Goal: Information Seeking & Learning: Learn about a topic

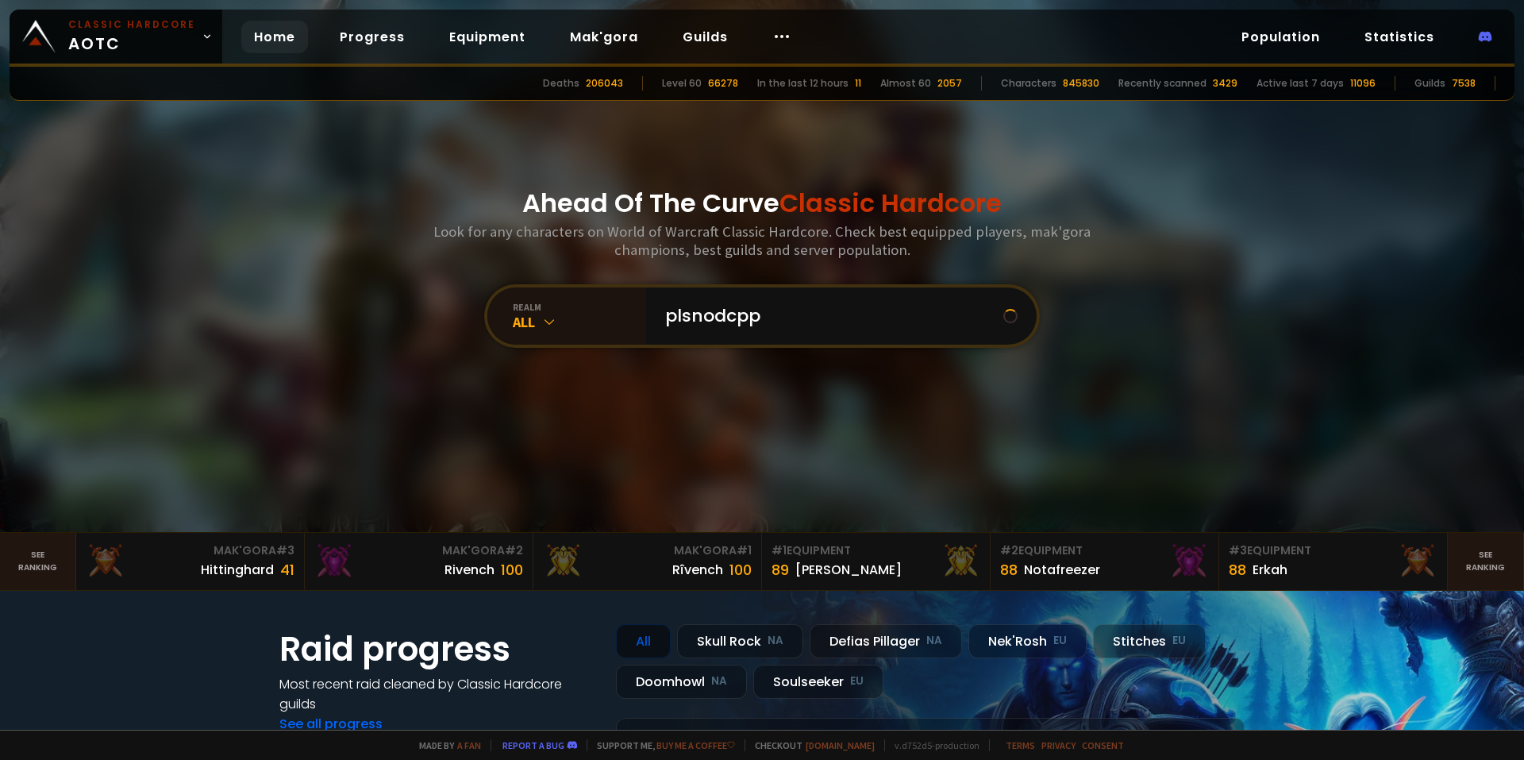
type input "plsnodcppc"
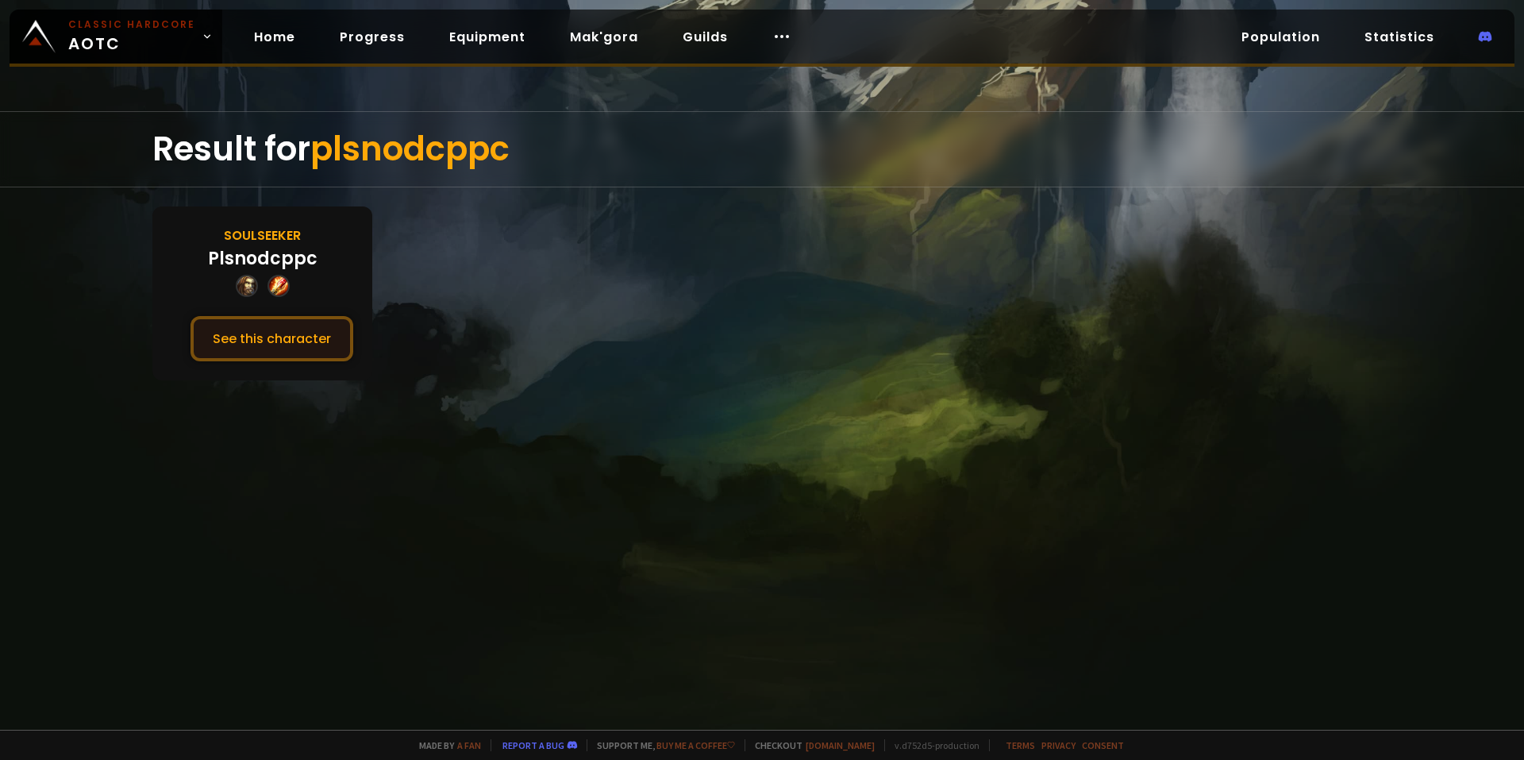
click at [287, 332] on button "See this character" at bounding box center [272, 338] width 163 height 45
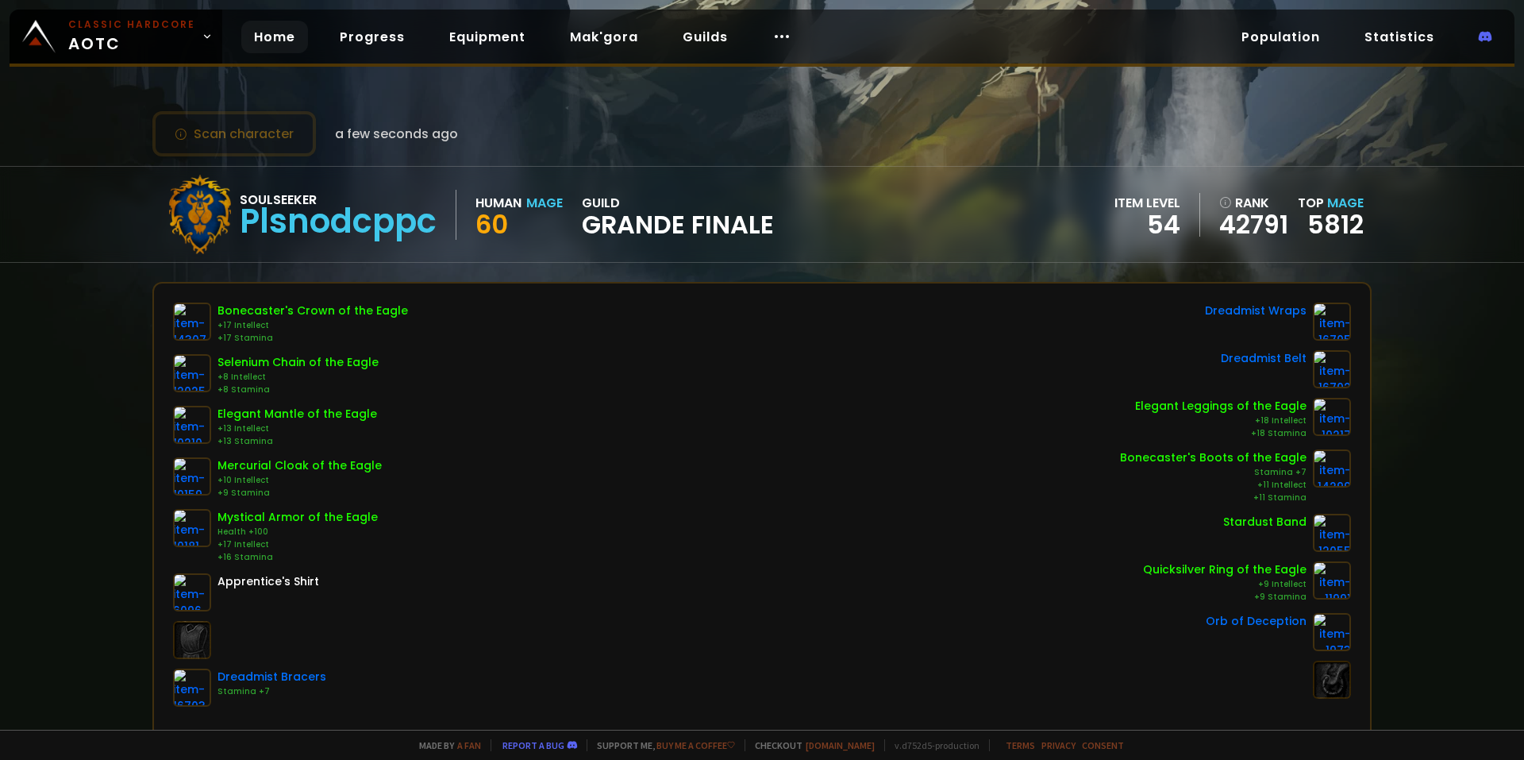
click at [279, 43] on link "Home" at bounding box center [274, 37] width 67 height 33
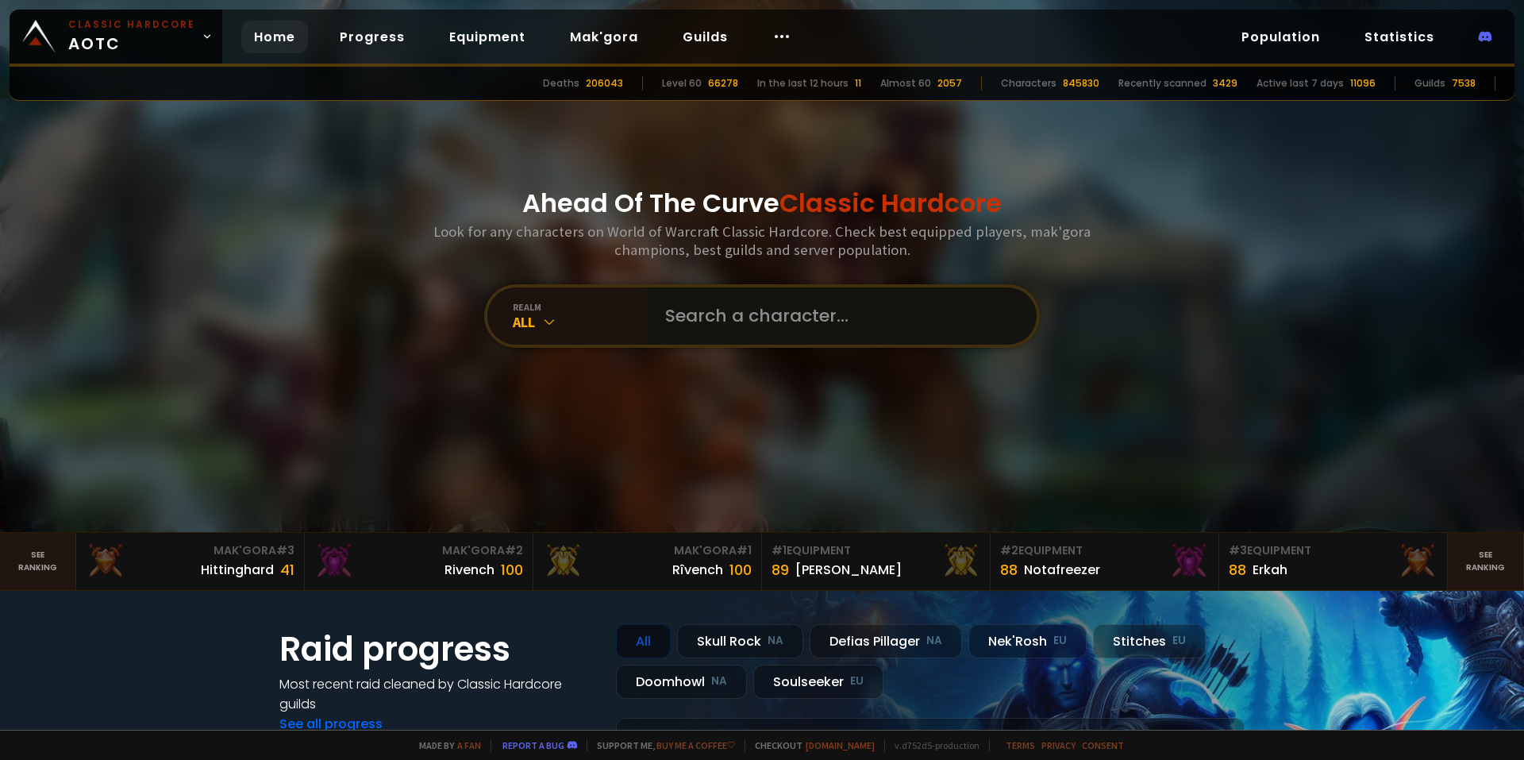
click at [736, 323] on input "text" at bounding box center [837, 315] width 362 height 57
click at [168, 569] on div "Hittinghard 41" at bounding box center [190, 569] width 209 height 21
click at [391, 585] on link "Mak'Gora # 2 Rivench 100" at bounding box center [419, 561] width 229 height 57
click at [758, 345] on div "realm All" at bounding box center [762, 316] width 556 height 64
click at [749, 322] on input "text" at bounding box center [837, 315] width 362 height 57
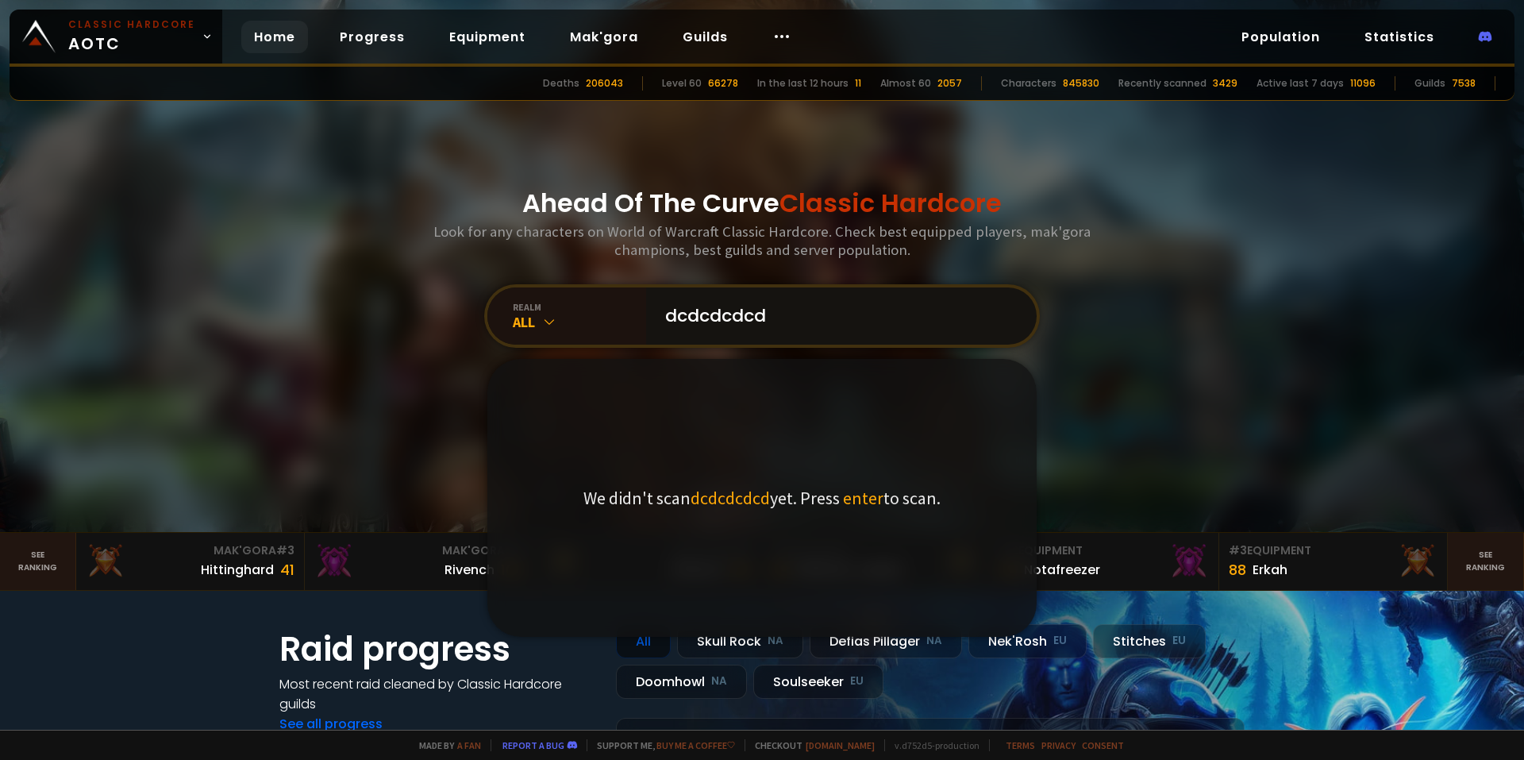
type input "dcdcdcdcdc"
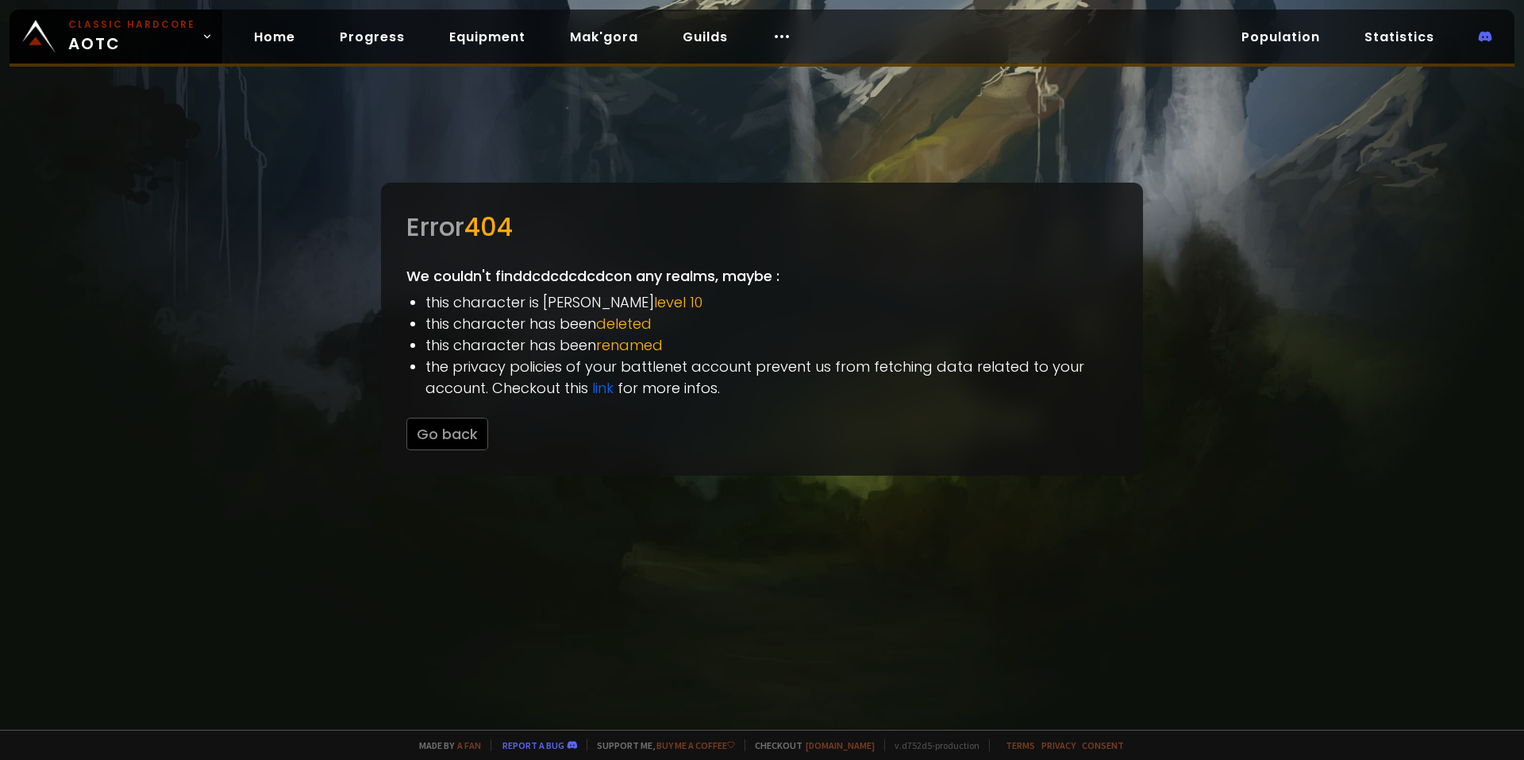
click at [229, 37] on div "Home Progress Equipment Mak'gora Guilds" at bounding box center [522, 37] width 601 height 52
click at [230, 37] on div "Home Progress Equipment Mak'gora Guilds" at bounding box center [522, 37] width 601 height 52
click at [329, 35] on link "Progress" at bounding box center [372, 37] width 90 height 33
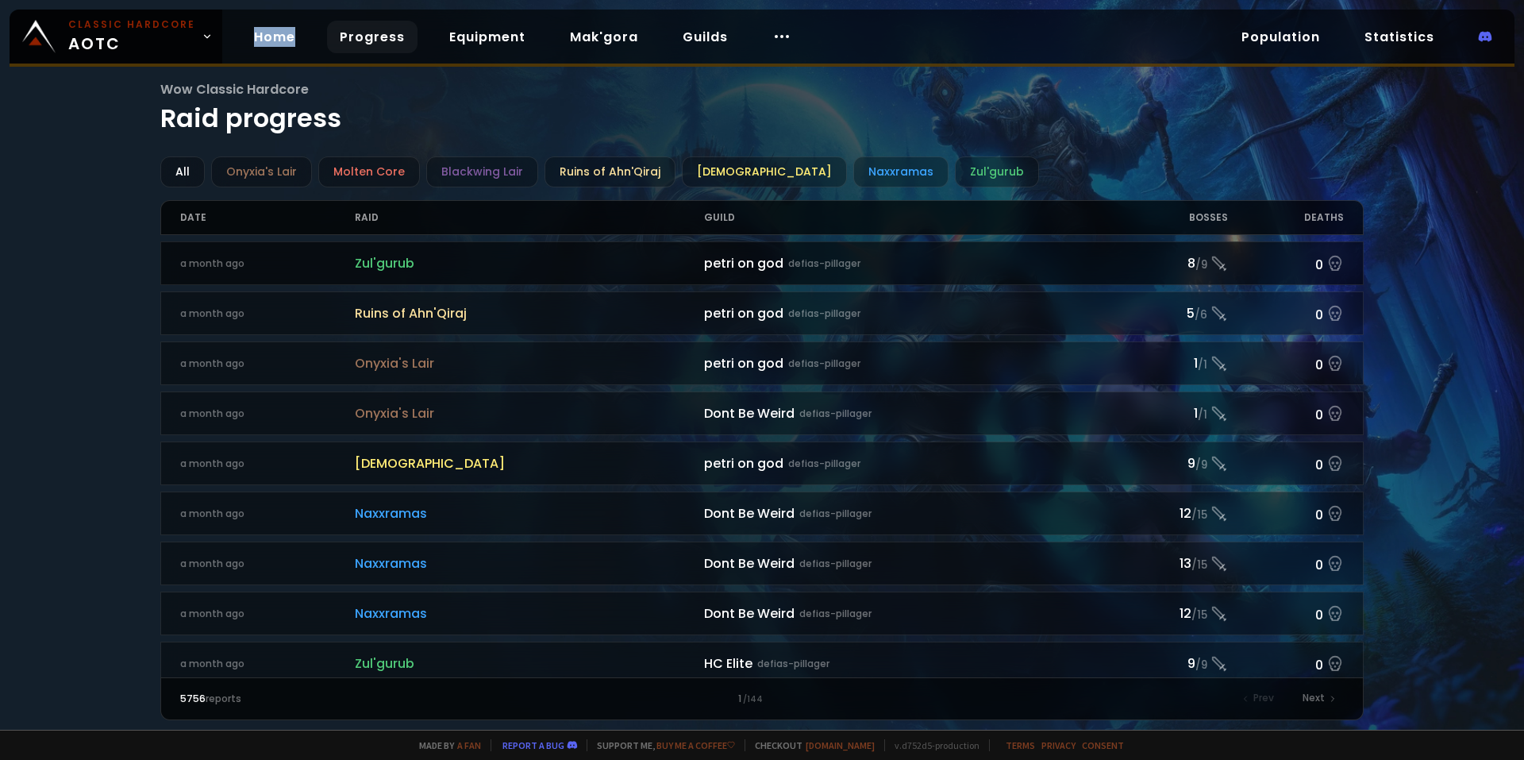
click at [467, 274] on link "a month ago [PERSON_NAME] [PERSON_NAME] on god defias-pillager 8 / 9 0" at bounding box center [762, 263] width 1204 height 44
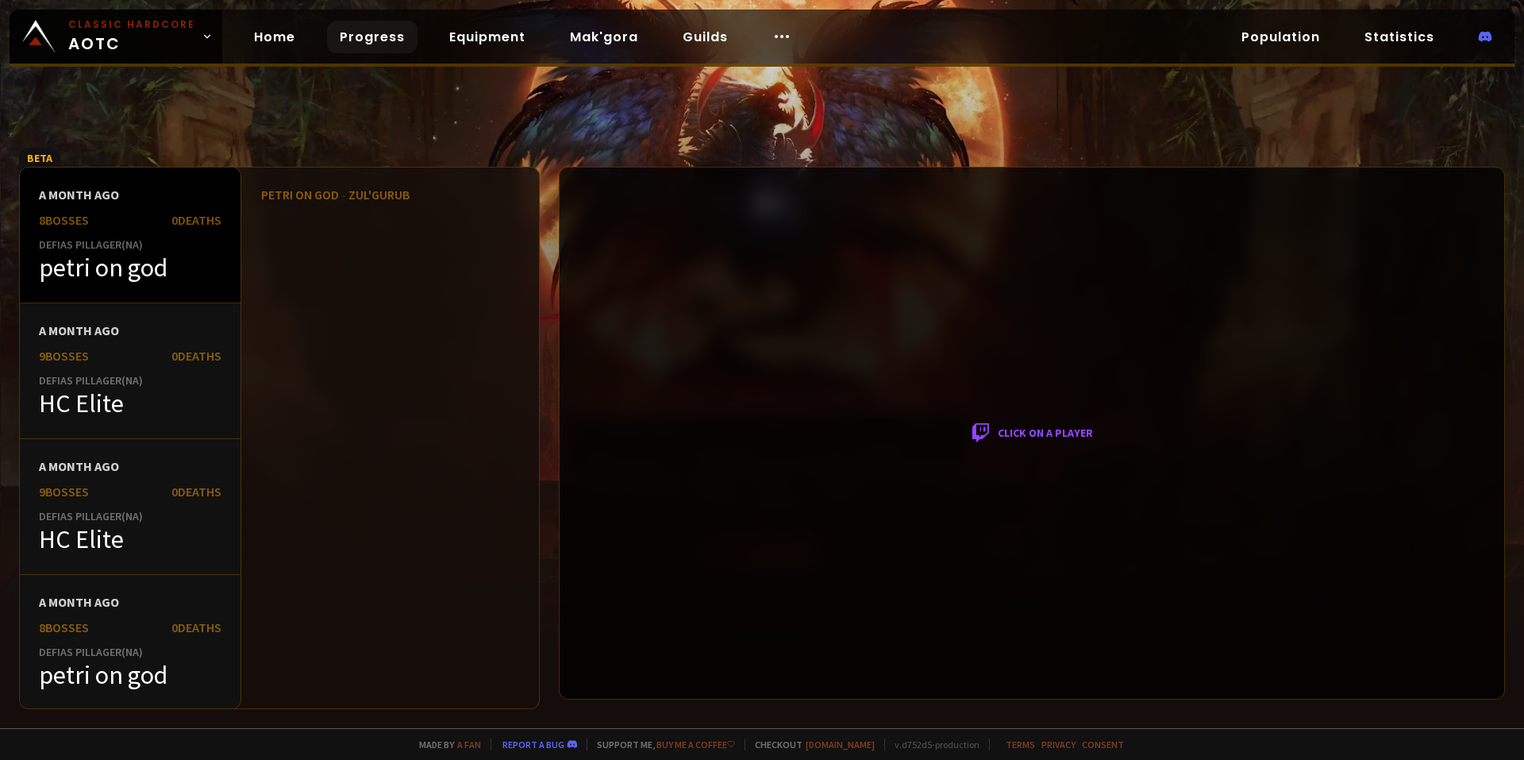
click at [154, 253] on div "petri on god" at bounding box center [130, 268] width 183 height 32
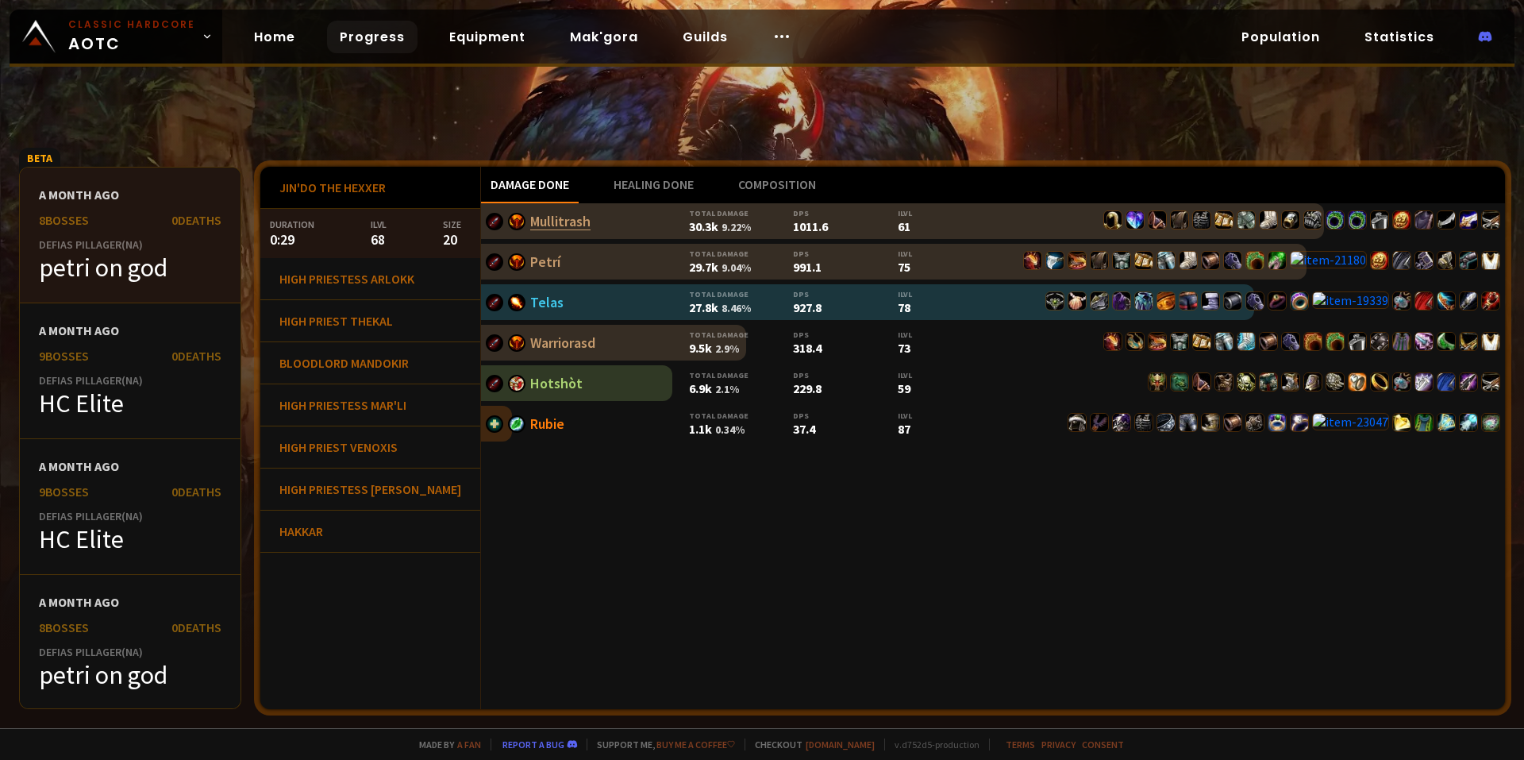
click at [530, 218] on link "Mullitrash" at bounding box center [560, 221] width 60 height 18
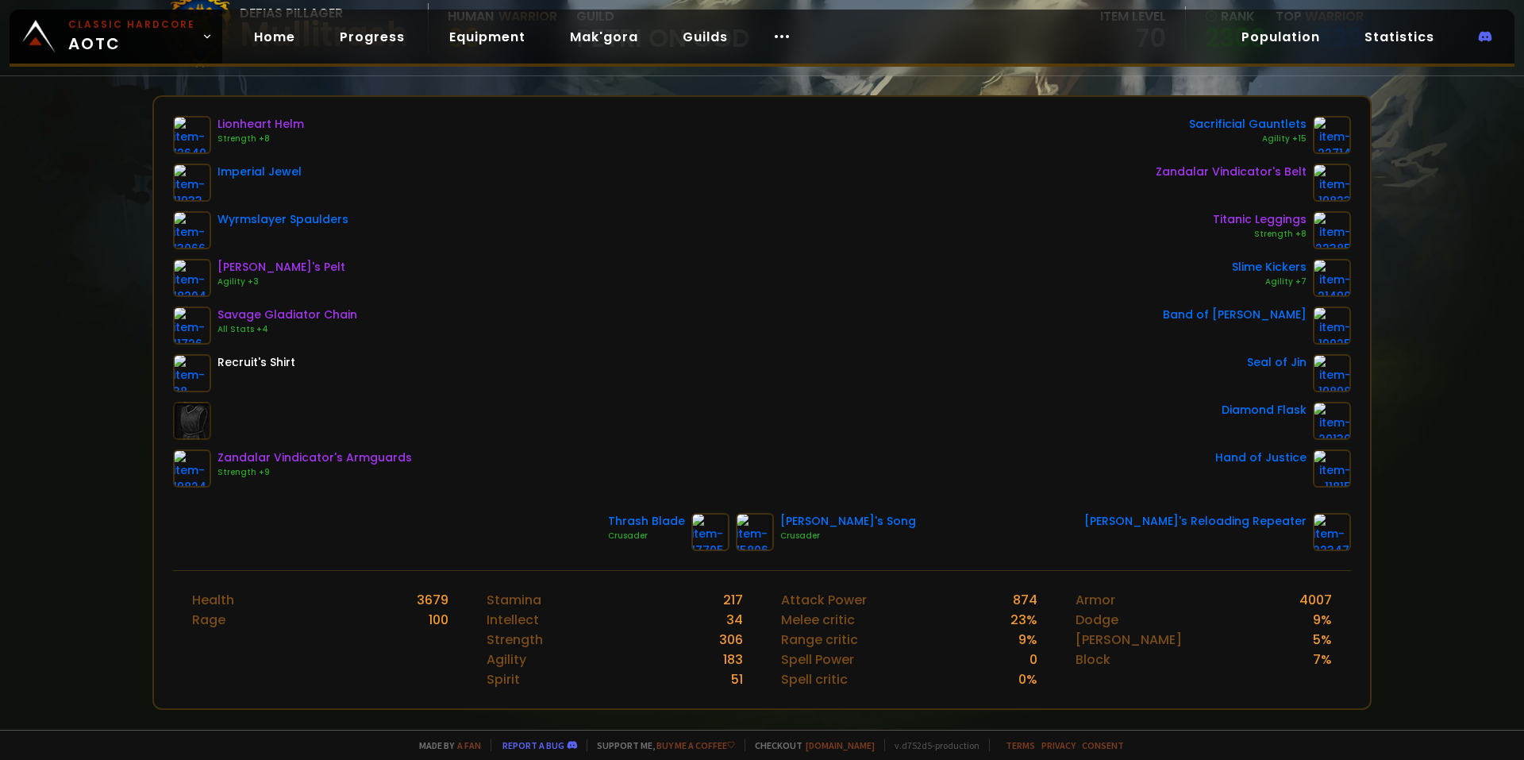
scroll to position [159, 0]
